Goal: Complete application form

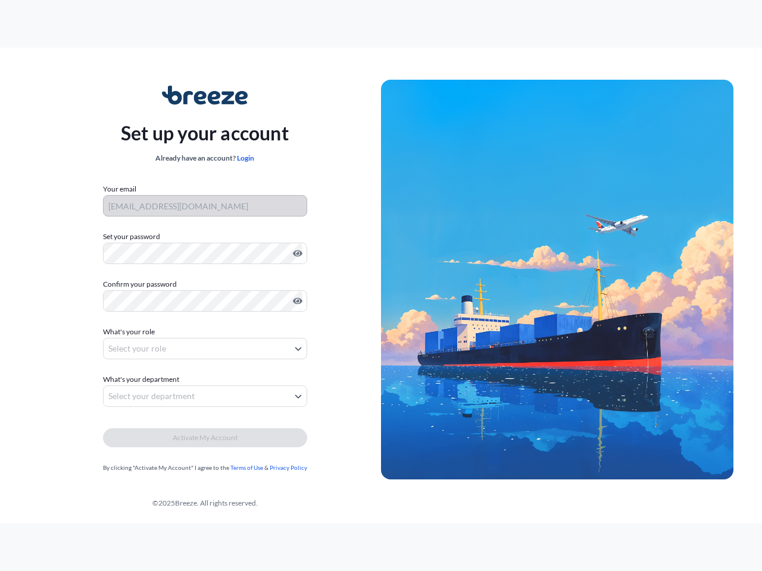
click at [381, 286] on img at bounding box center [557, 280] width 352 height 400
click at [295, 253] on icon "Show password" at bounding box center [298, 253] width 10 height 7
click at [295, 301] on icon "Show password" at bounding box center [298, 301] width 10 height 7
click at [130, 332] on span "What's your role" at bounding box center [129, 332] width 52 height 12
click at [205, 349] on button "Select your role" at bounding box center [205, 348] width 204 height 21
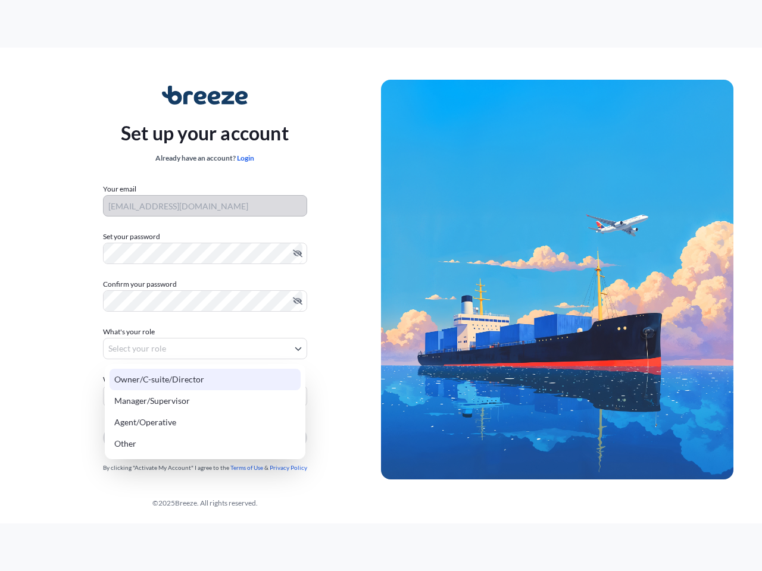
click at [143, 380] on div "Owner/C-suite/Director" at bounding box center [204, 379] width 191 height 21
select select "owner/c-suite/director"
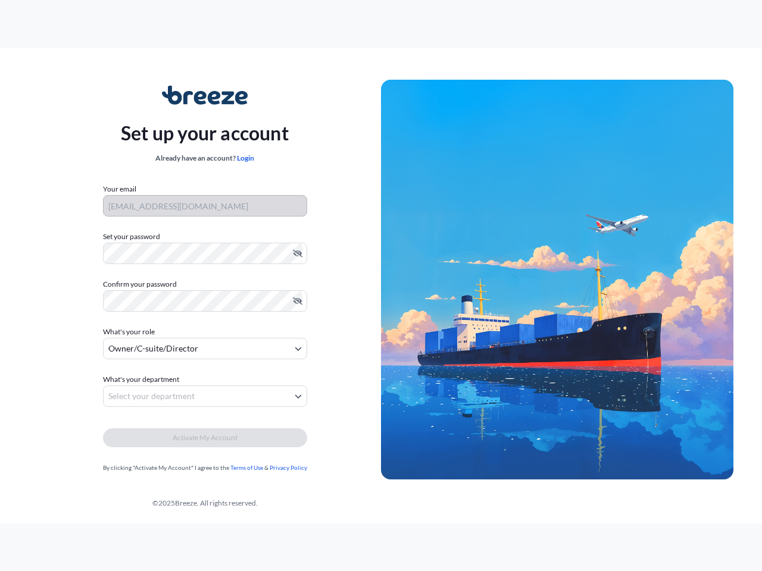
click at [205, 396] on button "Select your department" at bounding box center [205, 396] width 204 height 21
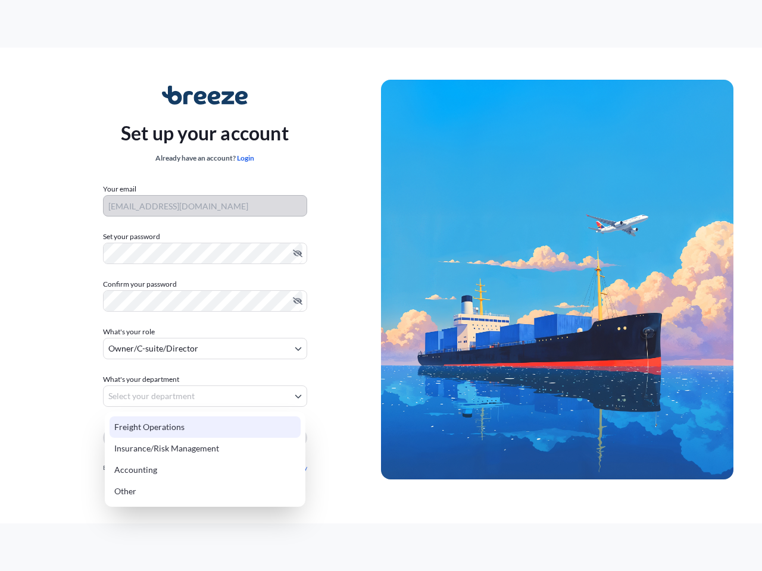
click at [205, 438] on div "Insurance/Risk Management" at bounding box center [204, 448] width 191 height 21
select select "insurance/risk management"
